Goal: Information Seeking & Learning: Learn about a topic

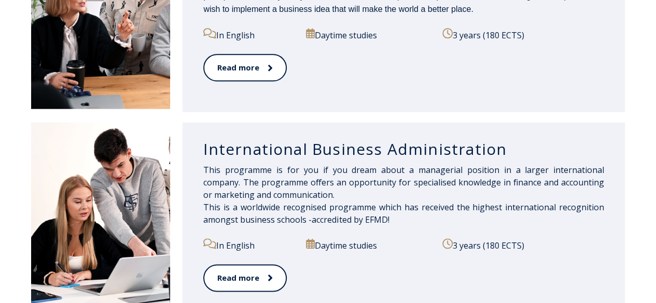
scroll to position [654, 0]
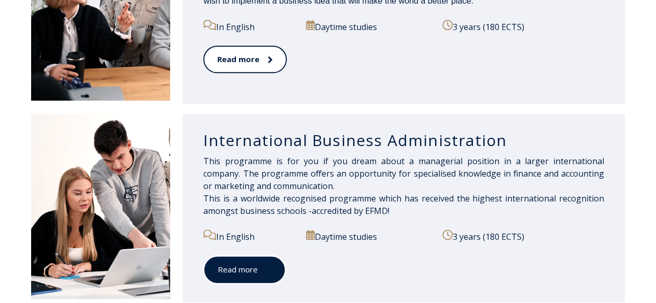
click at [254, 265] on link "Read more" at bounding box center [244, 269] width 82 height 29
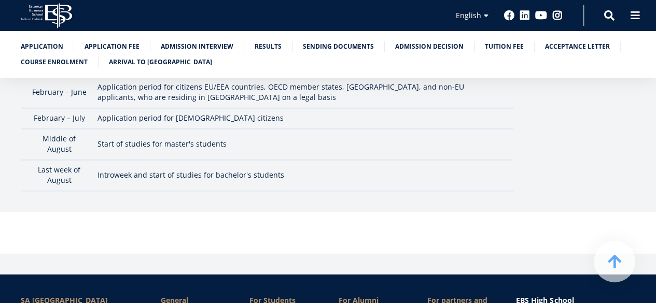
scroll to position [3389, 0]
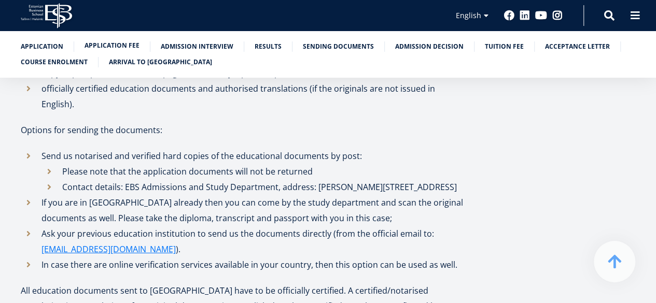
click at [114, 48] on link "Application fee" at bounding box center [111, 45] width 55 height 10
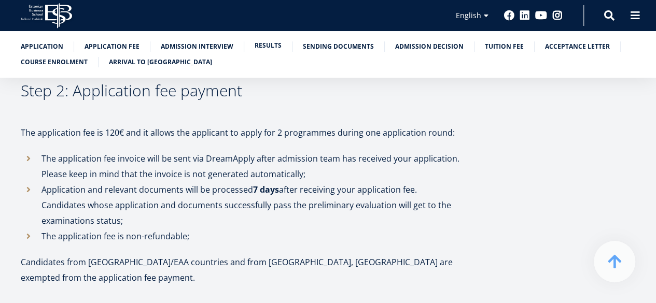
click at [271, 49] on link "Results" at bounding box center [267, 45] width 27 height 10
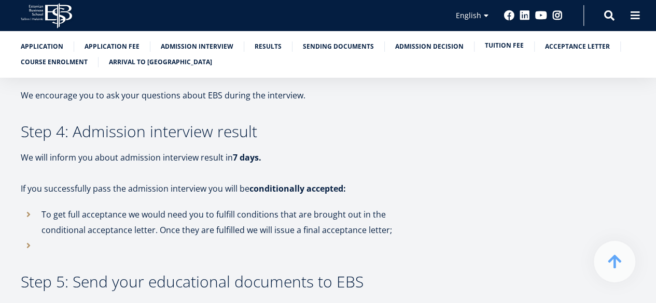
click at [506, 47] on link "Tuition fee" at bounding box center [504, 45] width 39 height 10
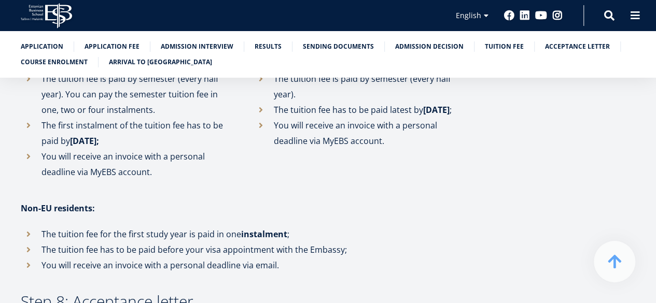
scroll to position [2465, 0]
